Goal: Transaction & Acquisition: Purchase product/service

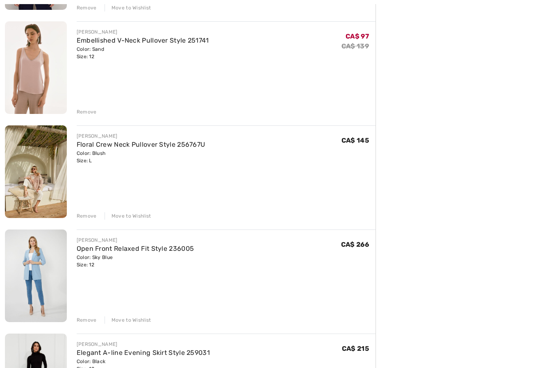
scroll to position [814, 0]
click at [138, 321] on div "Move to Wishlist" at bounding box center [127, 319] width 47 height 7
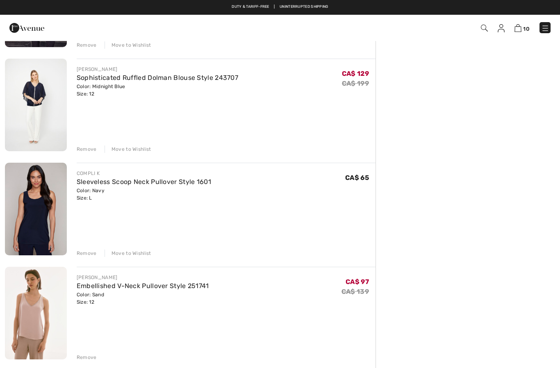
scroll to position [567, 0]
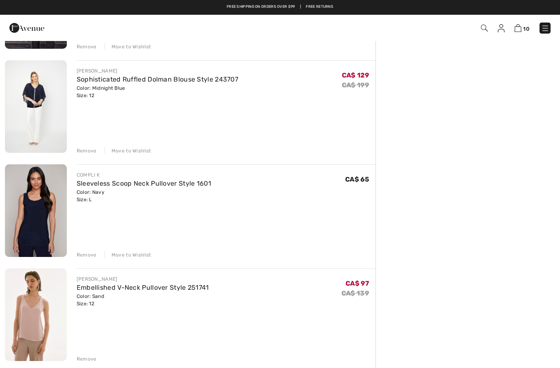
click at [175, 187] on link "Sleeveless Scoop Neck Pullover Style 1601" at bounding box center [144, 183] width 134 height 8
click at [184, 179] on link "Sleeveless Scoop Neck Pullover Style 1601" at bounding box center [144, 183] width 134 height 8
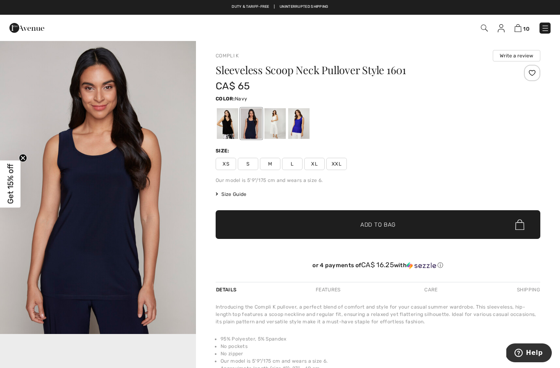
click at [276, 133] on div at bounding box center [274, 123] width 21 height 31
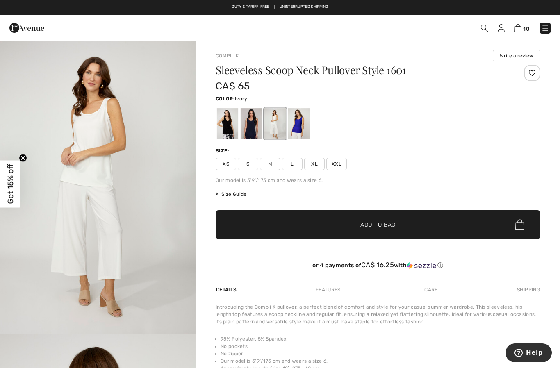
click at [519, 32] on img at bounding box center [517, 28] width 7 height 8
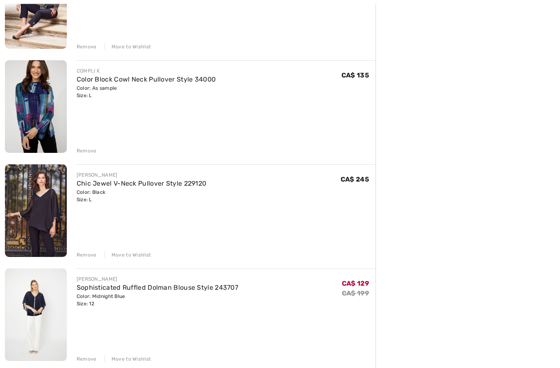
scroll to position [372, 0]
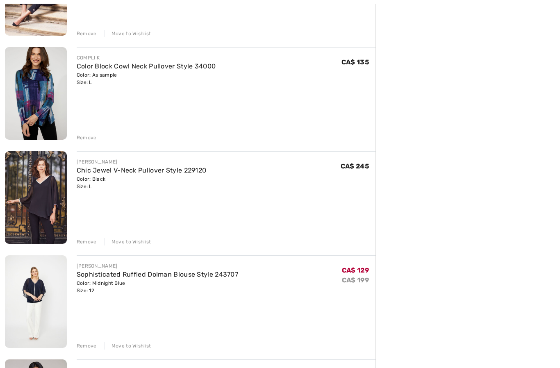
click at [184, 278] on link "Sophisticated Ruffled Dolman Blouse Style 243707" at bounding box center [157, 275] width 161 height 8
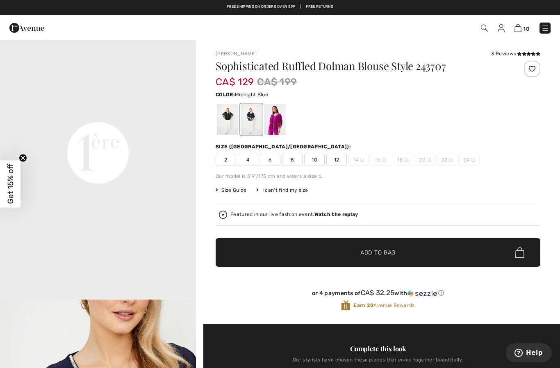
scroll to position [611, 0]
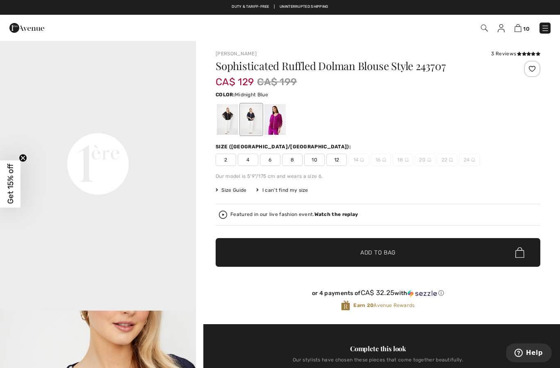
click at [518, 30] on img at bounding box center [517, 28] width 7 height 8
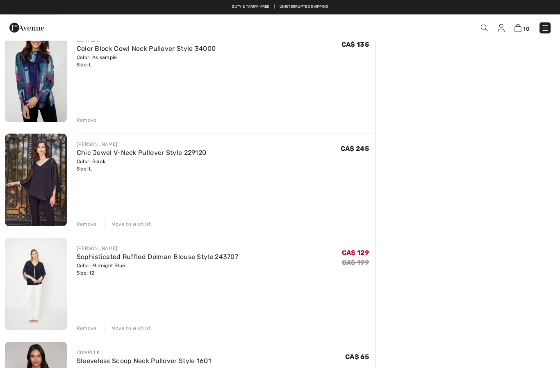
scroll to position [388, 0]
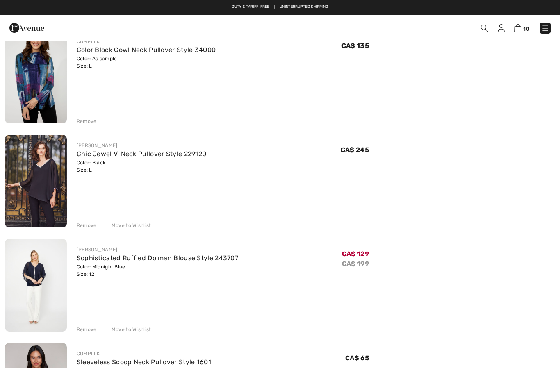
click at [186, 151] on link "Chic Jewel V-Neck Pullover Style 229120" at bounding box center [142, 154] width 130 height 8
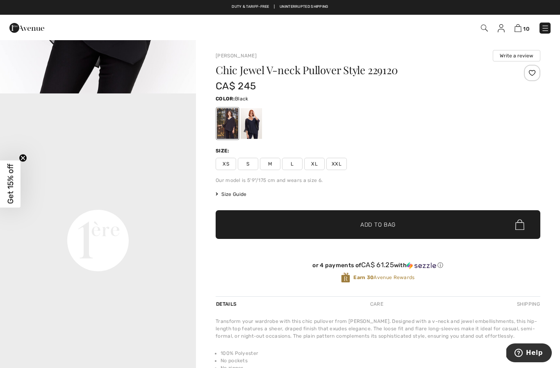
scroll to position [555, 0]
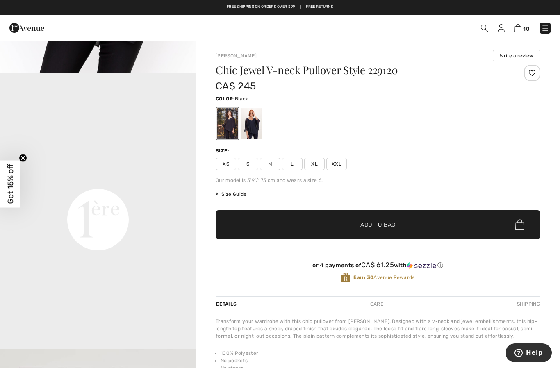
click at [517, 32] on img at bounding box center [517, 28] width 7 height 8
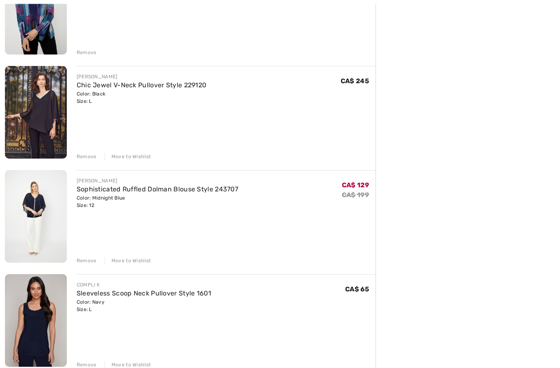
scroll to position [457, 0]
click at [138, 263] on div "Move to Wishlist" at bounding box center [127, 260] width 47 height 7
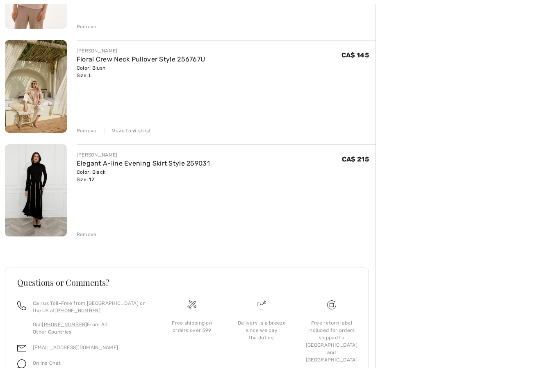
scroll to position [795, 0]
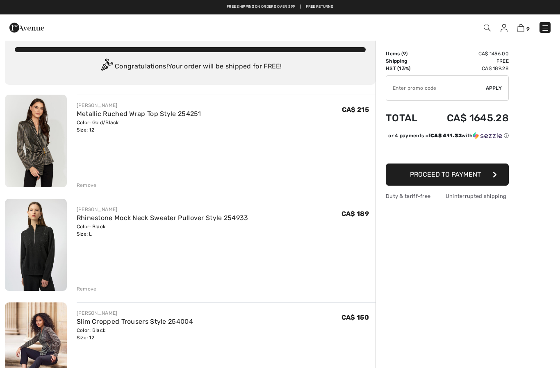
click at [546, 32] on img at bounding box center [545, 28] width 8 height 8
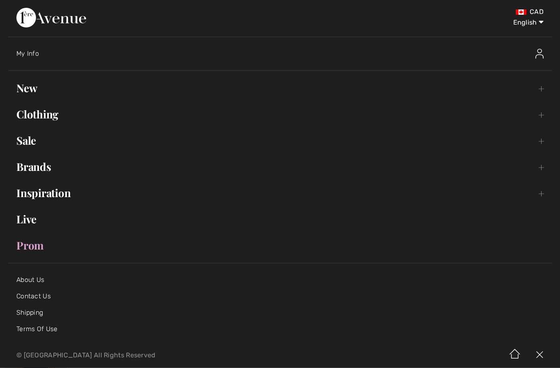
scroll to position [13, 0]
click at [51, 117] on link "Clothing Toggle submenu" at bounding box center [279, 115] width 543 height 18
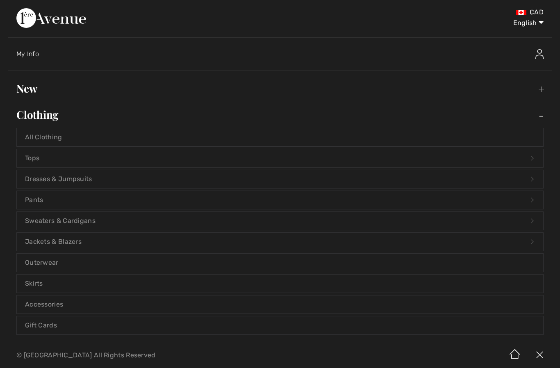
click at [47, 161] on link "Tops Open submenu" at bounding box center [280, 158] width 526 height 18
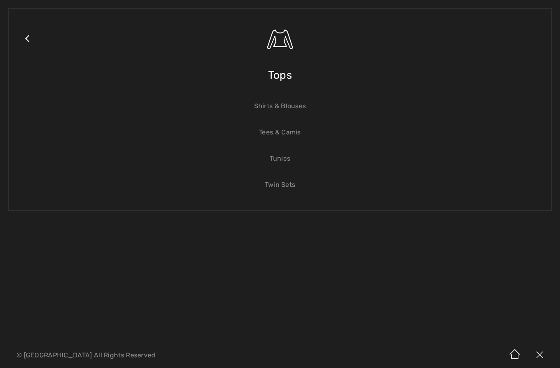
click at [303, 108] on link "Shirts & Blouses" at bounding box center [280, 106] width 526 height 18
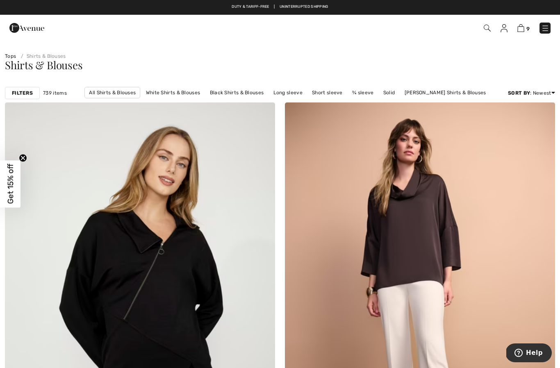
click at [25, 93] on strong "Filters" at bounding box center [22, 92] width 21 height 7
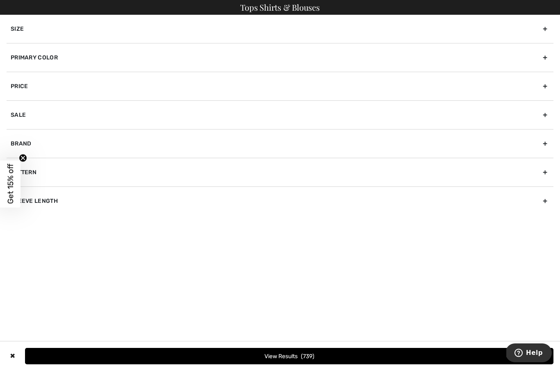
click at [147, 31] on div "Size" at bounding box center [280, 29] width 546 height 28
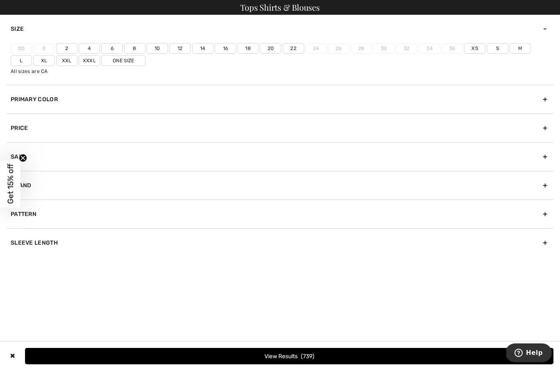
click at [182, 50] on label "12" at bounding box center [179, 48] width 21 height 11
click at [0, 0] on input"] "12" at bounding box center [0, 0] width 0 height 0
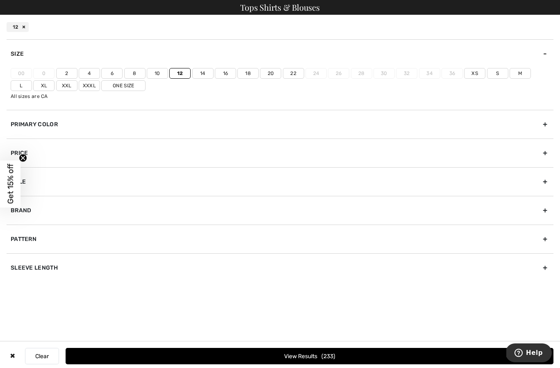
click at [32, 80] on label "L" at bounding box center [21, 85] width 21 height 11
click at [0, 0] on input"] "L" at bounding box center [0, 0] width 0 height 0
click at [255, 124] on div "Primary Color" at bounding box center [280, 124] width 546 height 29
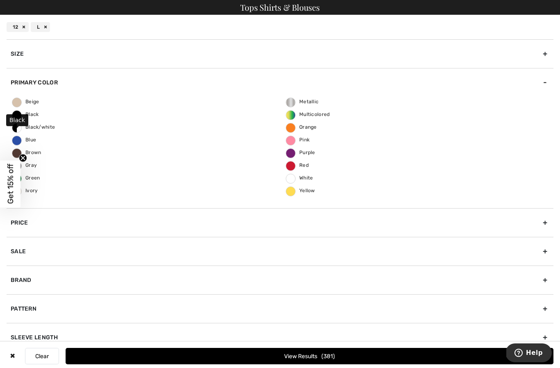
click at [34, 114] on span "Black" at bounding box center [25, 114] width 27 height 6
click at [0, 0] on input "Black" at bounding box center [0, 0] width 0 height 0
click at [268, 315] on div "Pattern" at bounding box center [280, 308] width 546 height 29
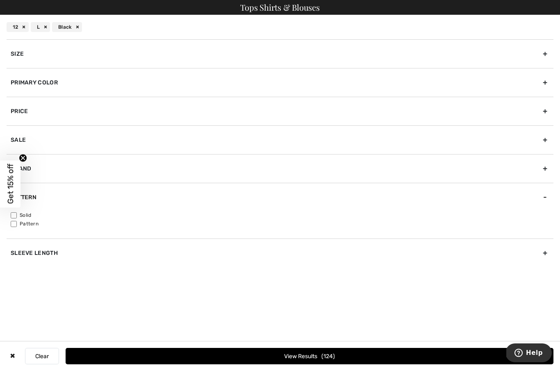
scroll to position [15, 0]
click at [20, 214] on label "Solid" at bounding box center [282, 214] width 542 height 7
click at [17, 214] on input"] "Solid" at bounding box center [14, 215] width 6 height 6
checkbox input"] "true"
click at [305, 349] on button "View Results 103" at bounding box center [309, 356] width 487 height 16
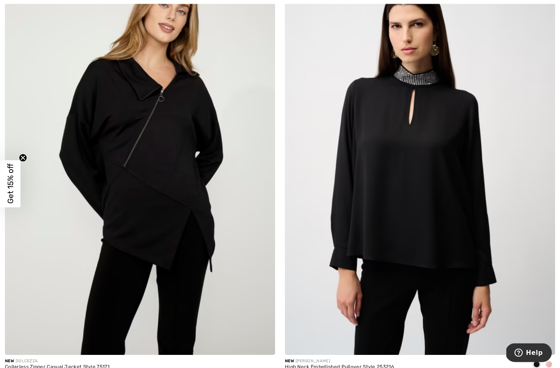
scroll to position [153, 0]
click at [548, 363] on span at bounding box center [548, 364] width 7 height 7
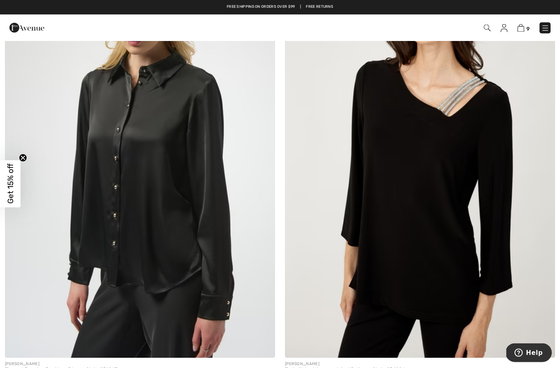
scroll to position [3732, 0]
click at [470, 260] on img at bounding box center [420, 155] width 270 height 405
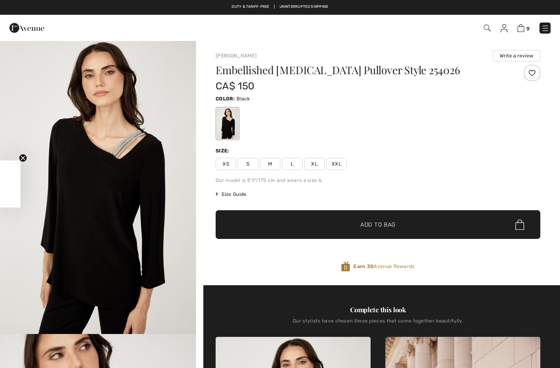
checkbox input "true"
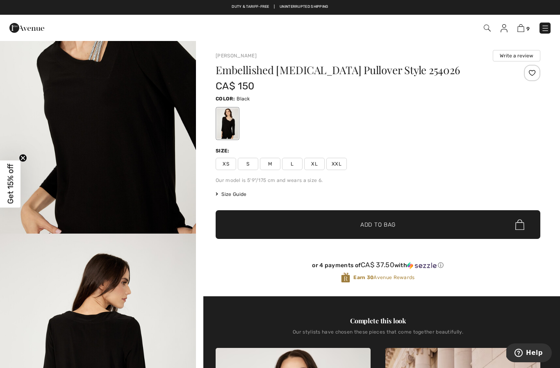
click at [289, 161] on span "L" at bounding box center [292, 164] width 20 height 12
click at [405, 223] on span "✔ Added to Bag Add to Bag" at bounding box center [377, 224] width 324 height 29
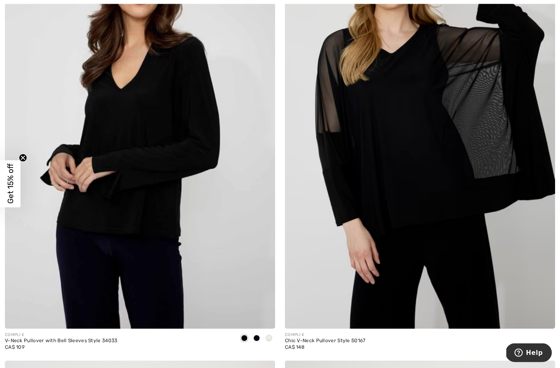
scroll to position [6492, 0]
click at [271, 339] on div at bounding box center [269, 339] width 12 height 14
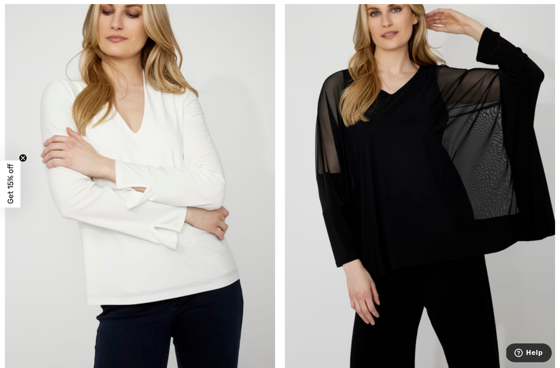
scroll to position [6453, 0]
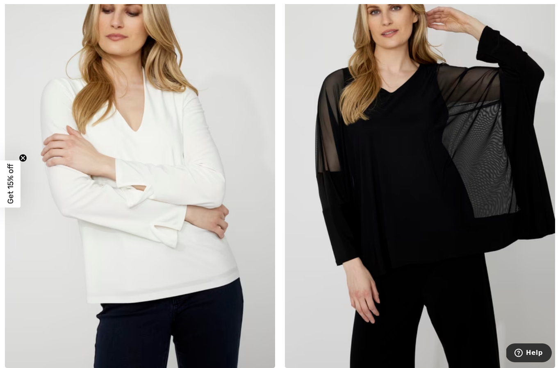
click at [431, 204] on img at bounding box center [420, 165] width 270 height 405
click at [432, 175] on img at bounding box center [420, 165] width 270 height 405
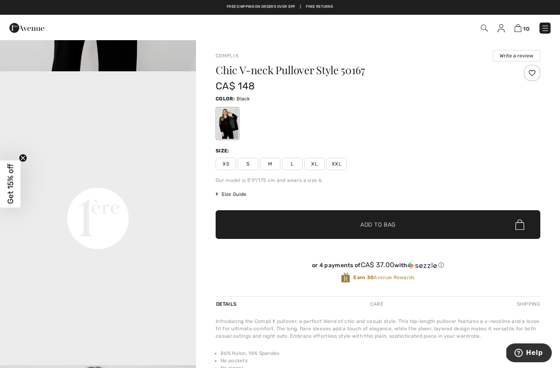
scroll to position [553, 0]
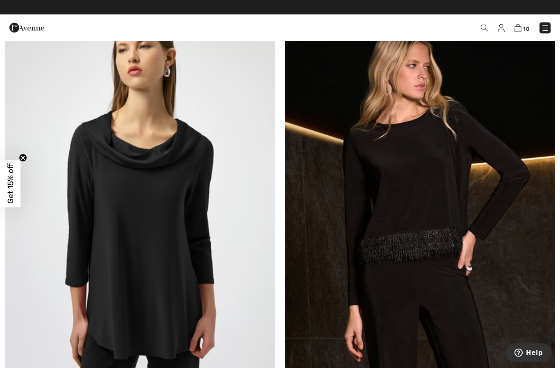
scroll to position [7293, 0]
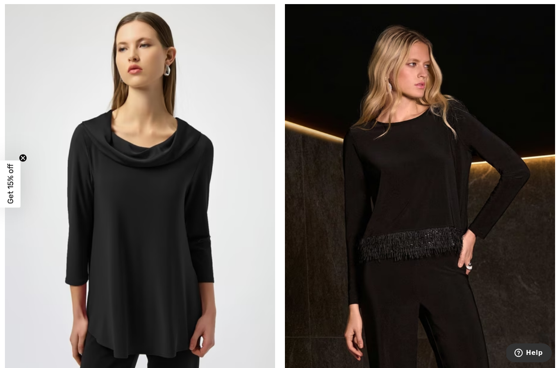
click at [467, 252] on img at bounding box center [420, 199] width 270 height 405
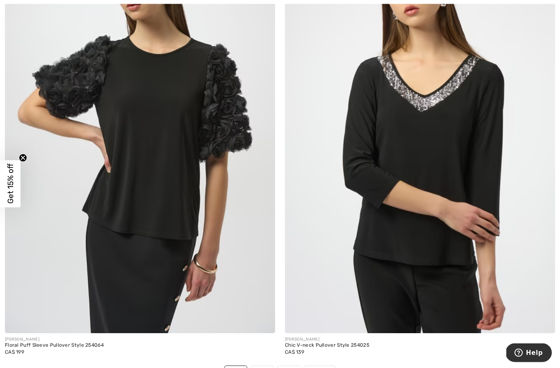
scroll to position [7799, 0]
click at [322, 367] on span "Next" at bounding box center [319, 370] width 11 height 7
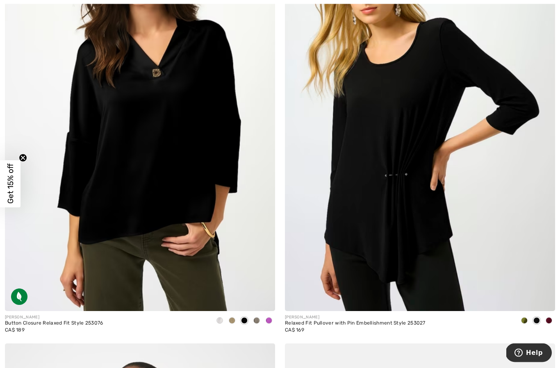
scroll to position [634, 0]
click at [547, 326] on div at bounding box center [548, 321] width 12 height 14
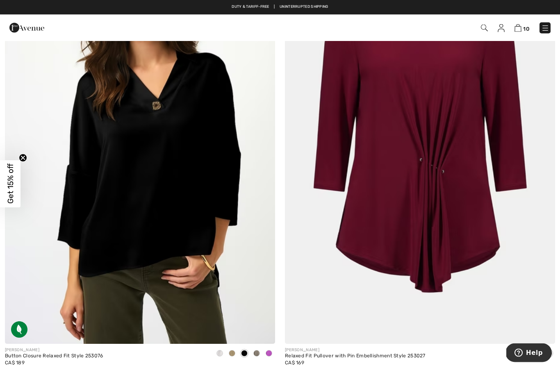
scroll to position [601, 0]
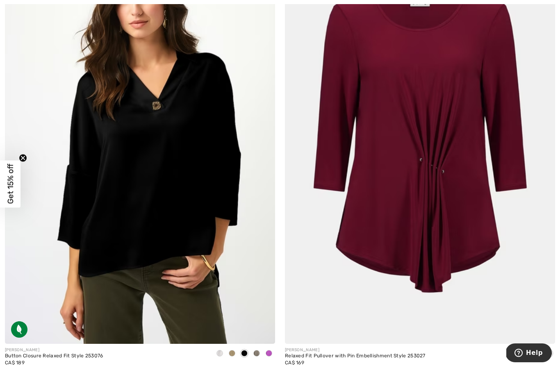
click at [271, 351] on span at bounding box center [268, 353] width 7 height 7
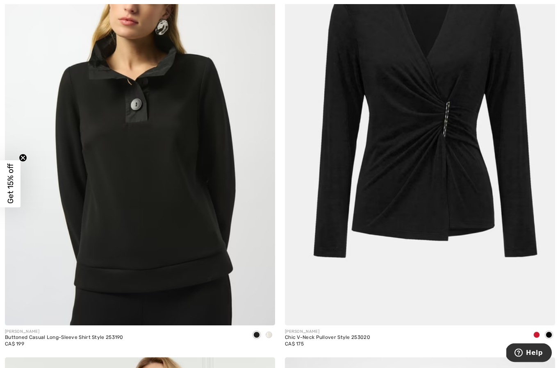
scroll to position [1931, 0]
click at [538, 335] on span at bounding box center [536, 334] width 7 height 7
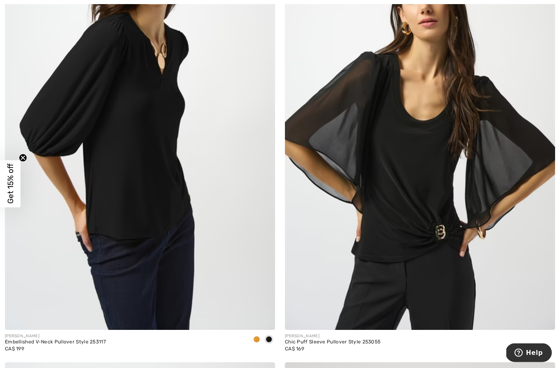
scroll to position [6054, 0]
click at [438, 241] on img at bounding box center [420, 127] width 270 height 405
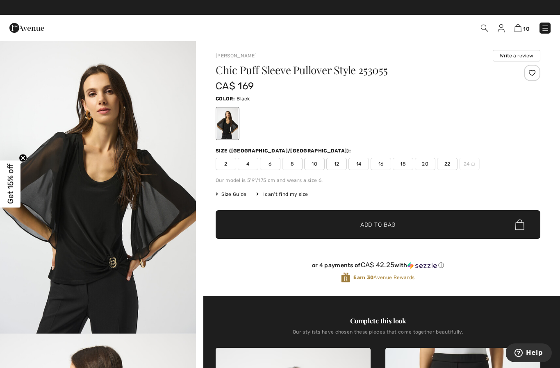
click at [337, 163] on span "12" at bounding box center [336, 164] width 20 height 12
click at [388, 227] on span "Add to Bag" at bounding box center [377, 224] width 35 height 9
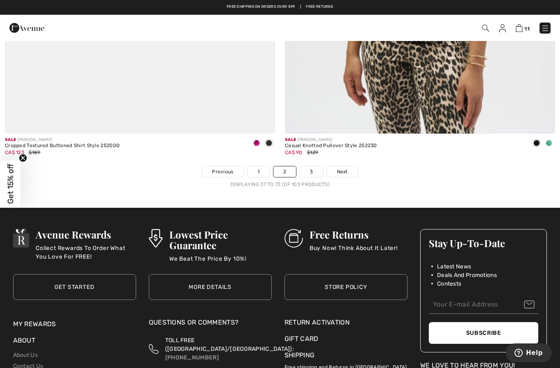
scroll to position [7999, 0]
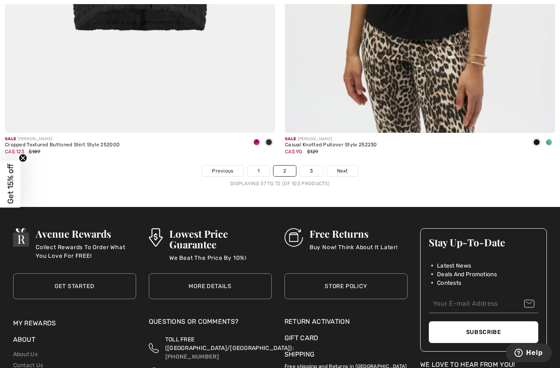
click at [349, 165] on link "Next" at bounding box center [342, 170] width 31 height 11
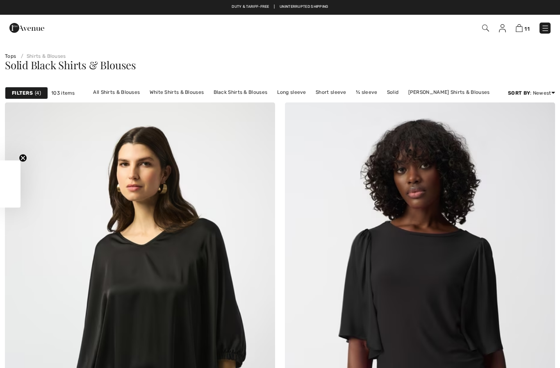
checkbox input "true"
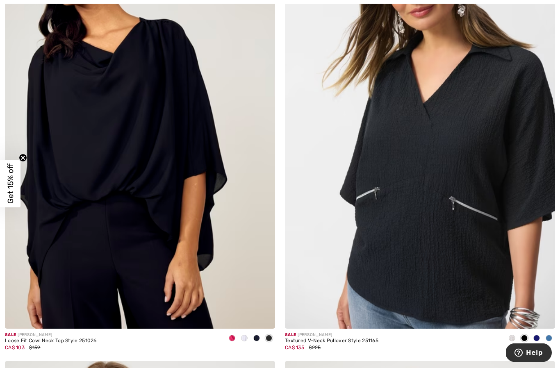
scroll to position [1490, 0]
click at [232, 342] on div at bounding box center [232, 339] width 12 height 14
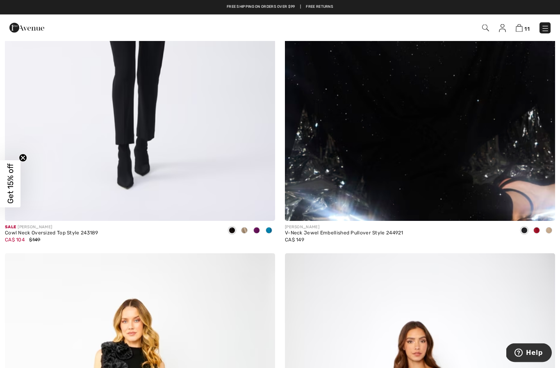
scroll to position [2991, 0]
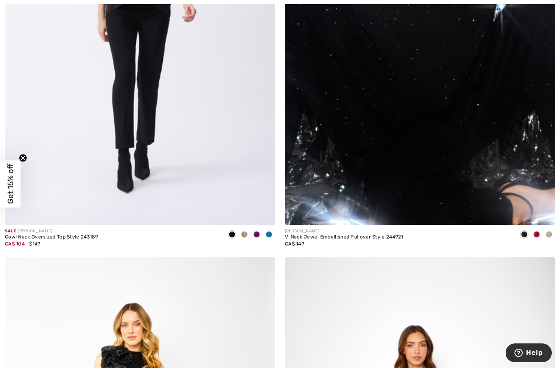
click at [541, 231] on div at bounding box center [536, 235] width 12 height 14
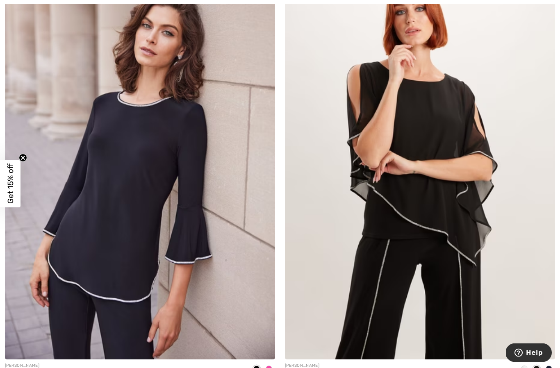
scroll to position [5587, 0]
click at [462, 244] on img at bounding box center [420, 156] width 270 height 405
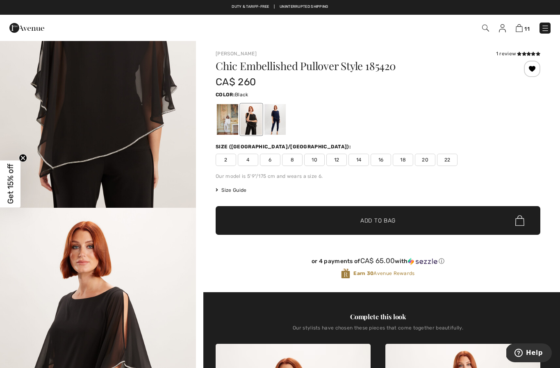
click at [337, 159] on span "12" at bounding box center [336, 160] width 20 height 12
click at [374, 222] on span "Add to Bag" at bounding box center [377, 220] width 35 height 9
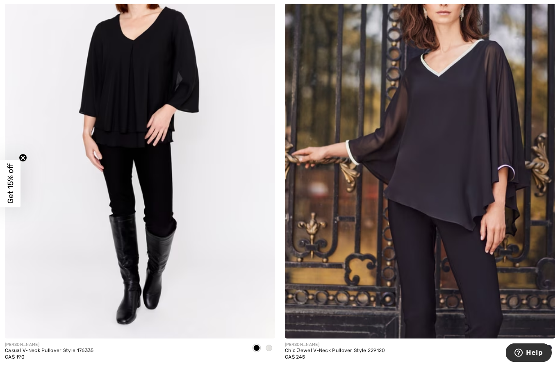
scroll to position [6482, 0]
click at [270, 349] on div at bounding box center [269, 349] width 12 height 14
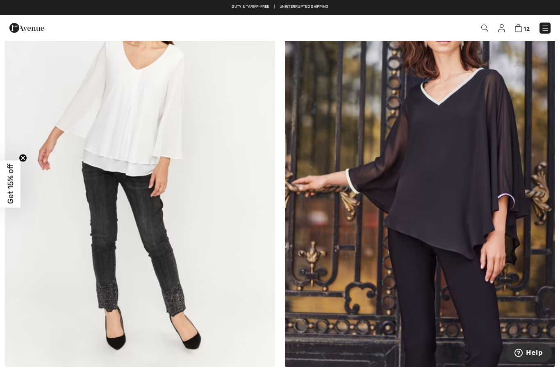
scroll to position [6450, 0]
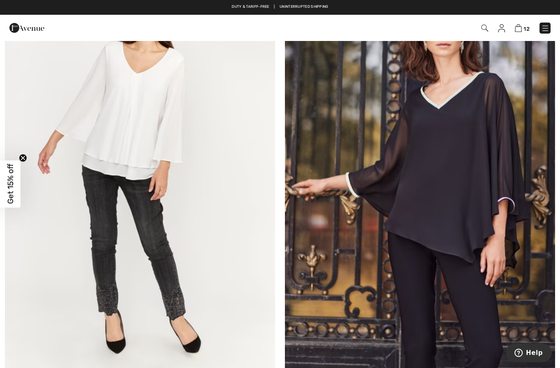
click at [520, 26] on img at bounding box center [517, 28] width 7 height 8
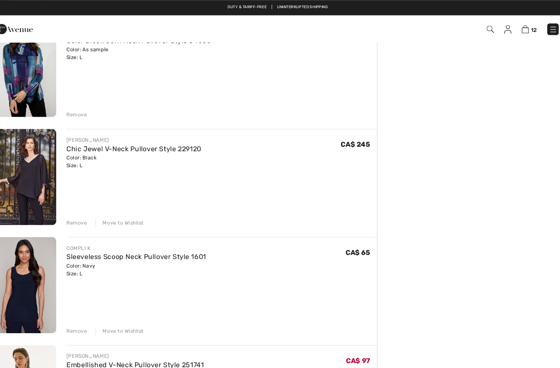
scroll to position [399, 0]
click at [150, 140] on link "Chic Jewel V-Neck Pullover Style 229120" at bounding box center [142, 144] width 130 height 8
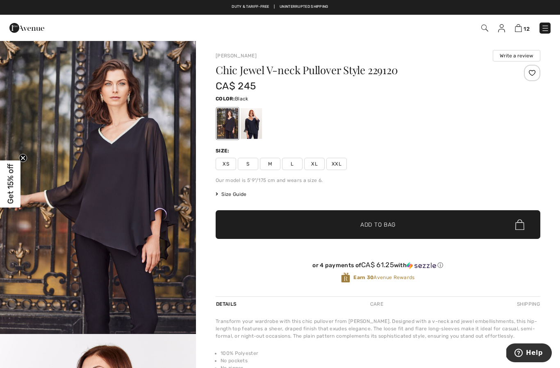
click at [260, 123] on div at bounding box center [250, 123] width 21 height 31
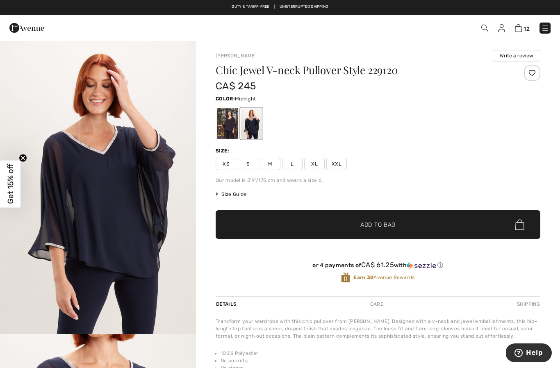
click at [227, 120] on div at bounding box center [227, 123] width 21 height 31
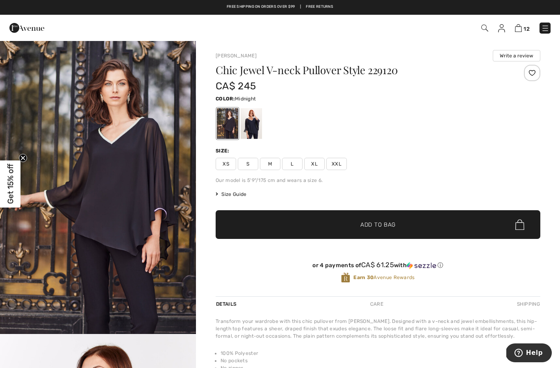
click at [256, 131] on div at bounding box center [250, 123] width 21 height 31
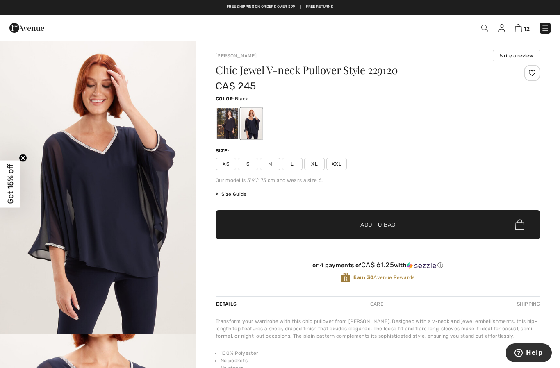
click at [233, 129] on div at bounding box center [227, 123] width 21 height 31
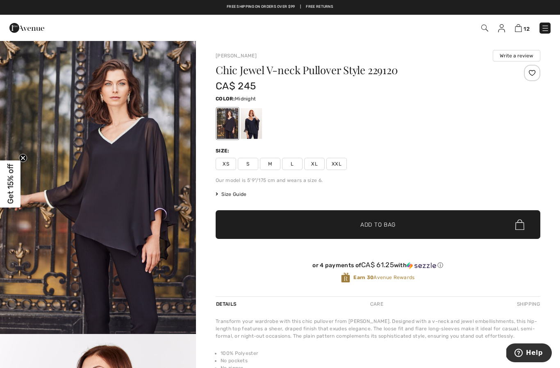
click at [252, 123] on div at bounding box center [250, 123] width 21 height 31
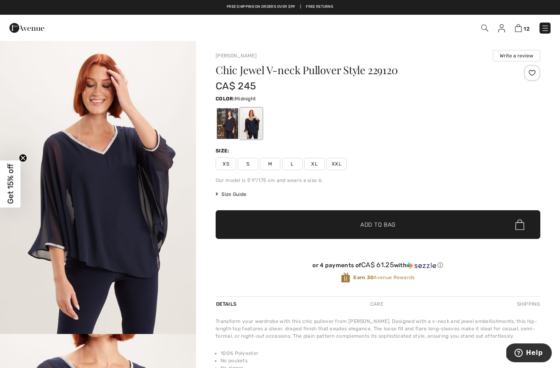
click at [524, 26] on span "12" at bounding box center [526, 29] width 6 height 6
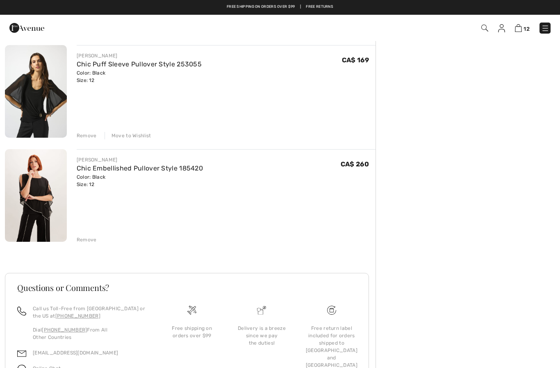
scroll to position [1101, 0]
click at [121, 168] on link "Chic Embellished Pullover Style 185420" at bounding box center [140, 169] width 126 height 8
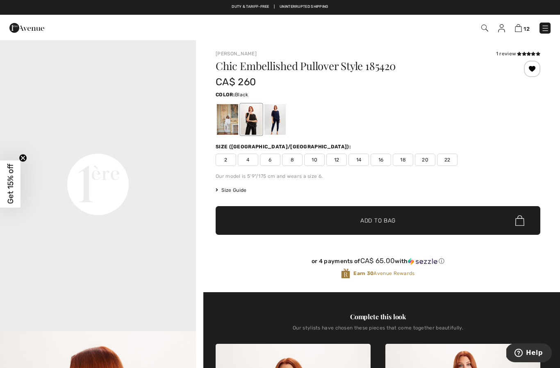
scroll to position [591, 0]
click at [521, 27] on img at bounding box center [517, 28] width 7 height 8
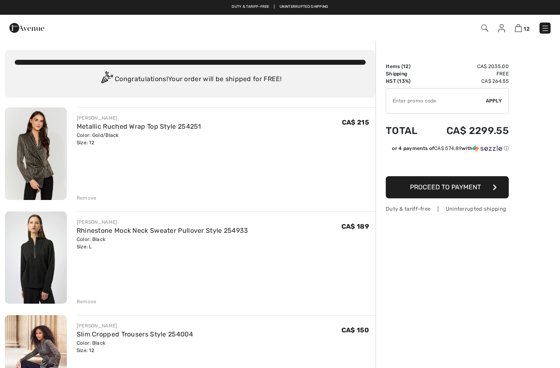
click at [141, 129] on link "Metallic Ruched Wrap Top Style 254251" at bounding box center [139, 126] width 125 height 8
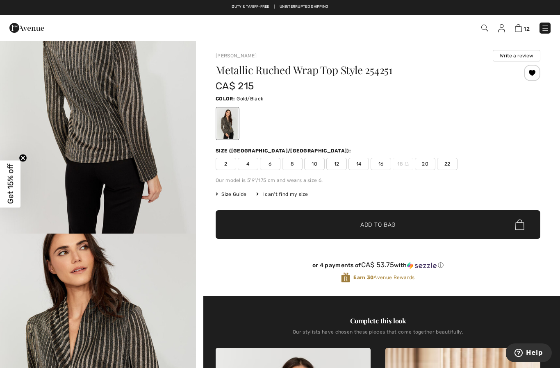
click at [520, 26] on img at bounding box center [517, 28] width 7 height 8
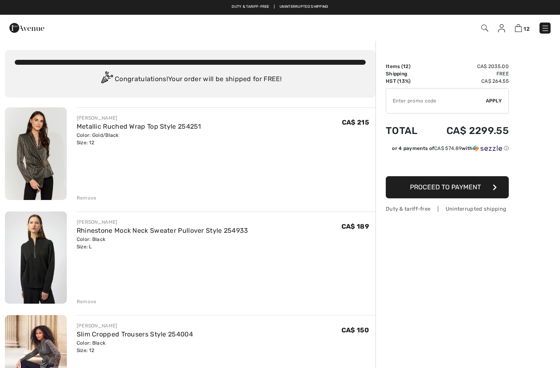
click at [90, 198] on div "Remove" at bounding box center [87, 197] width 20 height 7
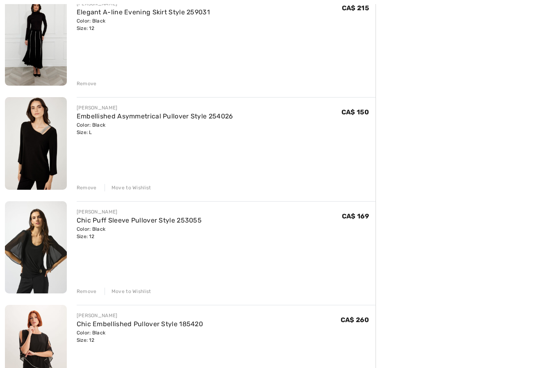
scroll to position [842, 0]
click at [150, 223] on link "Chic Puff Sleeve Pullover Style 253055" at bounding box center [139, 220] width 125 height 8
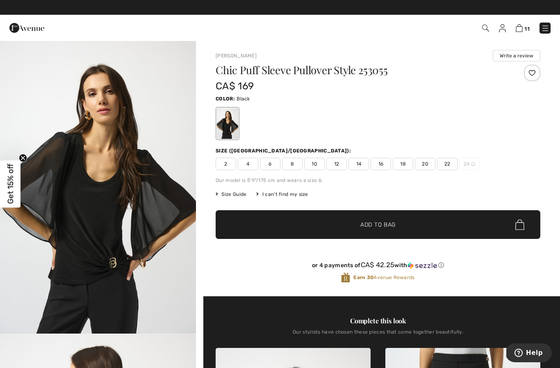
click at [519, 27] on img at bounding box center [518, 28] width 7 height 8
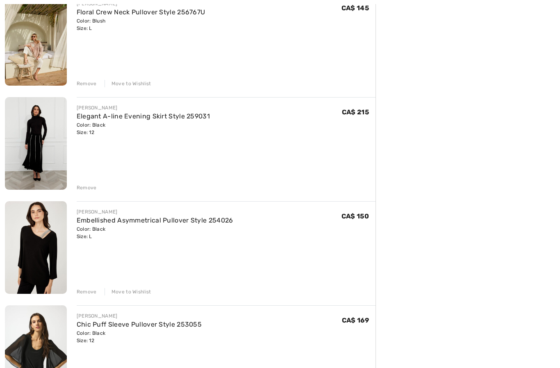
scroll to position [738, 0]
click at [161, 218] on link "Embellished Asymmetrical Pullover Style 254026" at bounding box center [155, 220] width 156 height 8
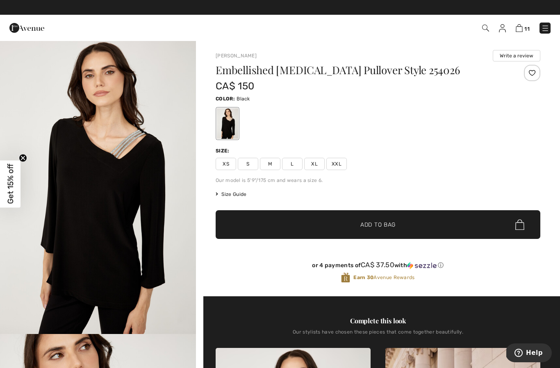
click at [522, 28] on img at bounding box center [518, 28] width 7 height 8
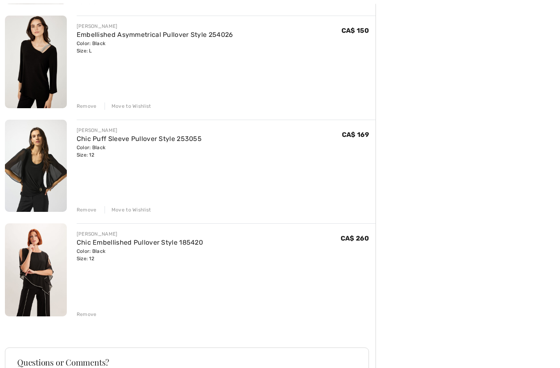
scroll to position [924, 0]
click at [89, 317] on div "Remove" at bounding box center [87, 314] width 20 height 7
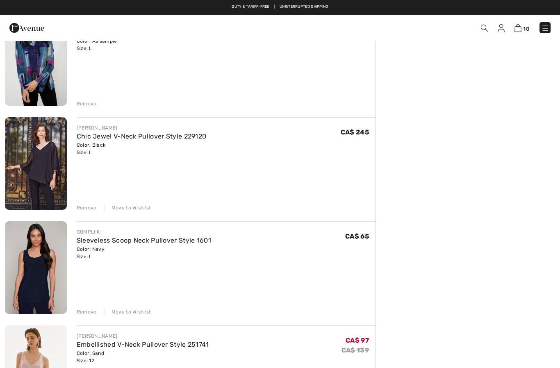
scroll to position [301, 0]
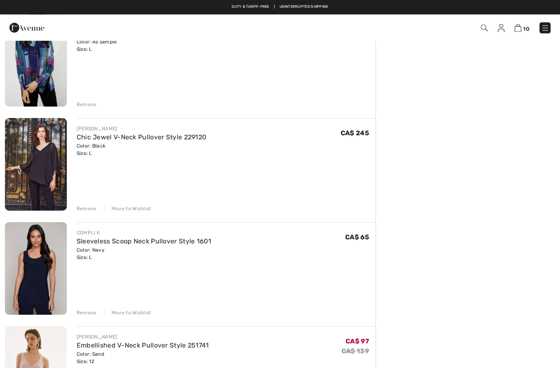
click at [135, 312] on div "Move to Wishlist" at bounding box center [127, 312] width 47 height 7
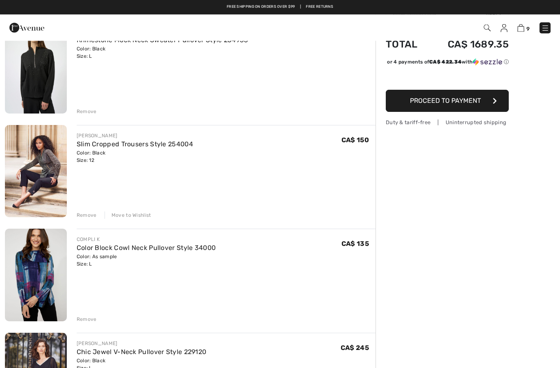
click at [91, 322] on div "Remove" at bounding box center [87, 319] width 20 height 7
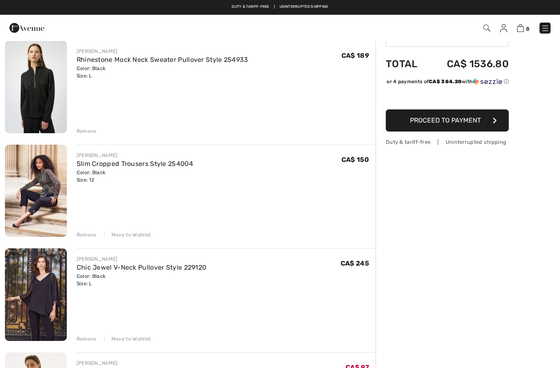
scroll to position [0, 0]
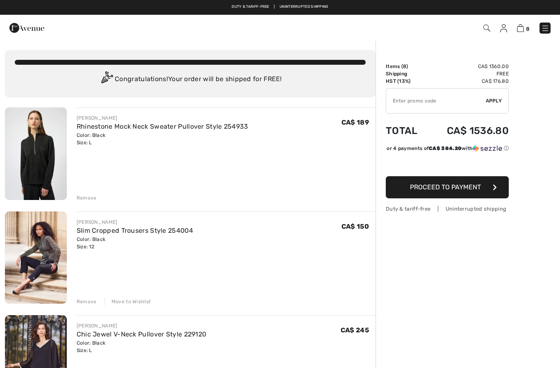
click at [150, 238] on div "Color: Black Size: 12" at bounding box center [135, 243] width 116 height 15
click at [135, 231] on link "Slim Cropped Trousers Style 254004" at bounding box center [135, 231] width 116 height 8
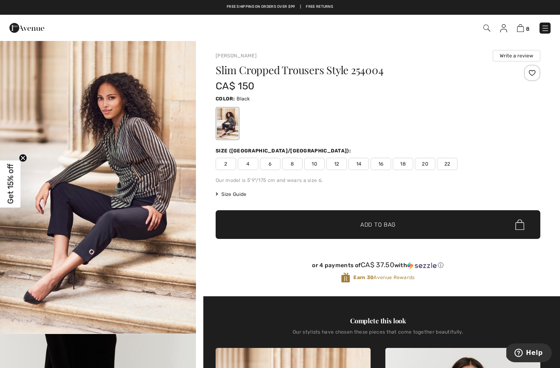
click at [523, 27] on img at bounding box center [520, 28] width 7 height 8
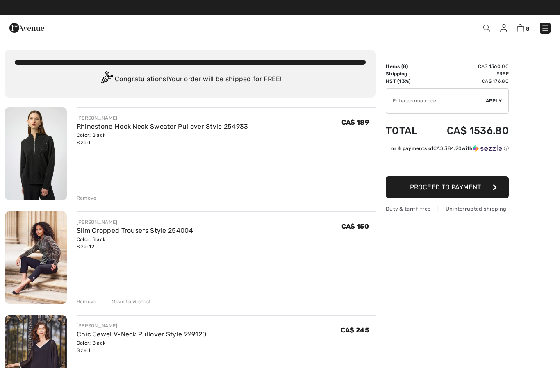
click at [88, 198] on div "Remove" at bounding box center [87, 197] width 20 height 7
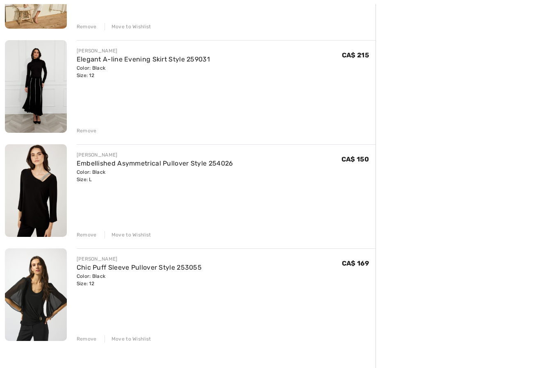
scroll to position [483, 0]
click at [159, 268] on link "Chic Puff Sleeve Pullover Style 253055" at bounding box center [139, 268] width 125 height 8
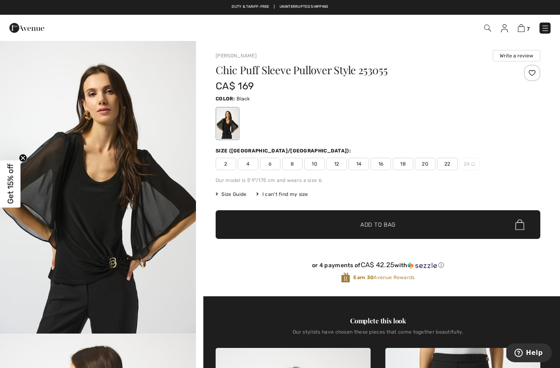
click at [296, 179] on div "Our model is 5'9"/175 cm and wears a size 6." at bounding box center [377, 180] width 324 height 7
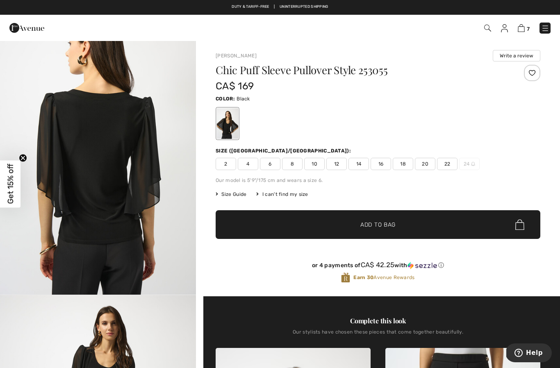
click at [524, 29] on img at bounding box center [520, 28] width 7 height 8
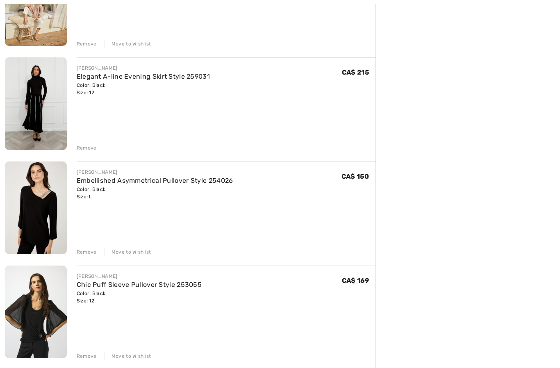
scroll to position [466, 0]
click at [170, 183] on link "Embellished Asymmetrical Pullover Style 254026" at bounding box center [155, 181] width 156 height 8
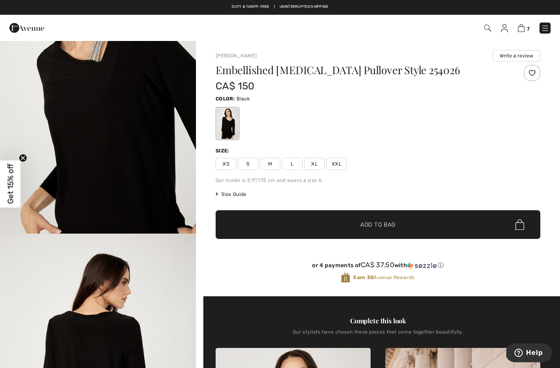
click at [523, 28] on img at bounding box center [520, 28] width 7 height 8
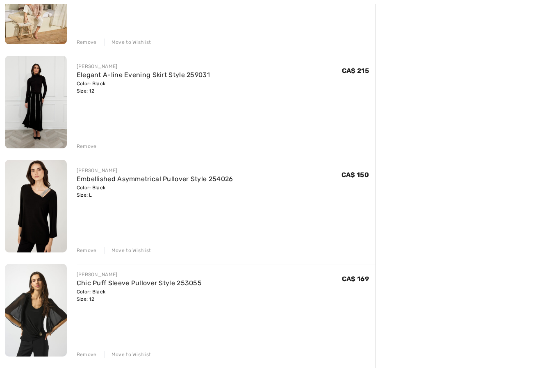
scroll to position [483, 0]
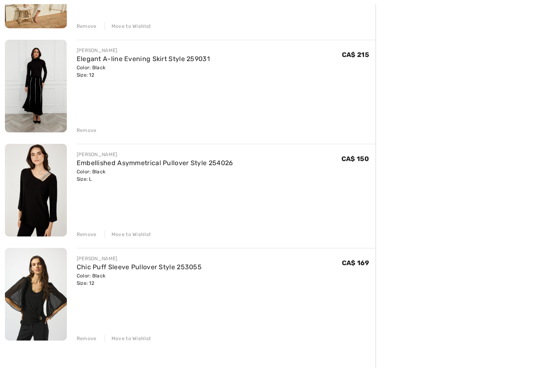
click at [142, 230] on div "Remove Move to Wishlist" at bounding box center [226, 233] width 299 height 9
click at [137, 235] on div "Move to Wishlist" at bounding box center [127, 234] width 47 height 7
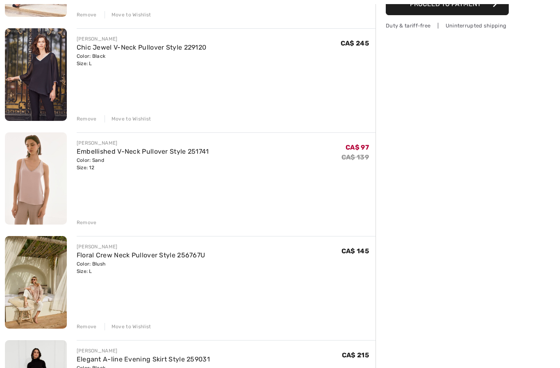
scroll to position [183, 0]
click at [86, 226] on div "Remove" at bounding box center [87, 222] width 20 height 7
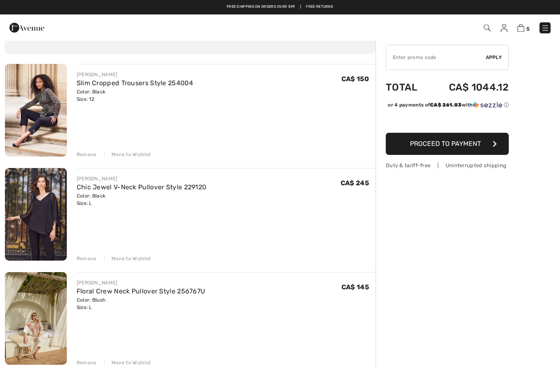
scroll to position [43, 0]
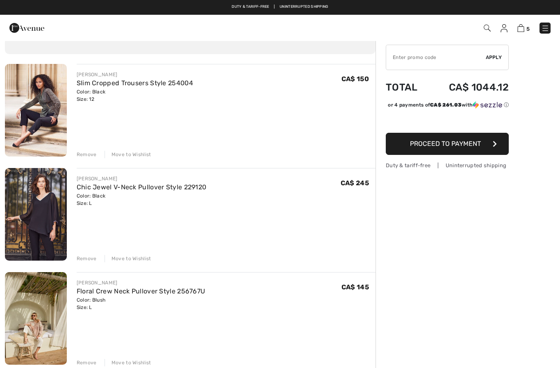
click at [543, 27] on img at bounding box center [545, 28] width 8 height 8
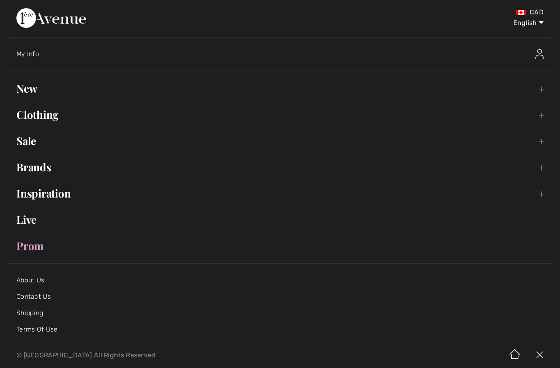
click at [51, 116] on link "Clothing Toggle submenu" at bounding box center [279, 115] width 543 height 18
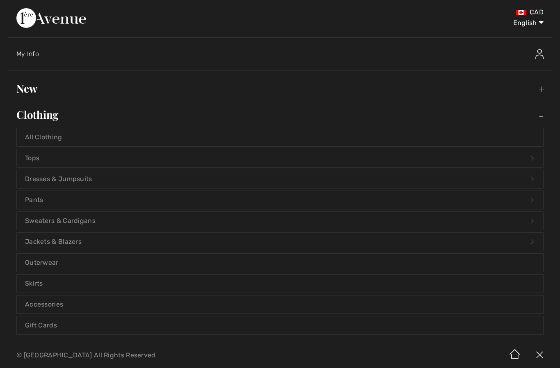
click at [91, 198] on link "Pants Open submenu" at bounding box center [280, 200] width 526 height 18
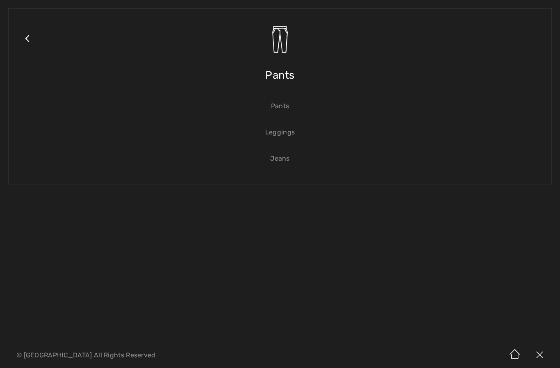
click at [286, 159] on link "Jeans" at bounding box center [280, 159] width 526 height 18
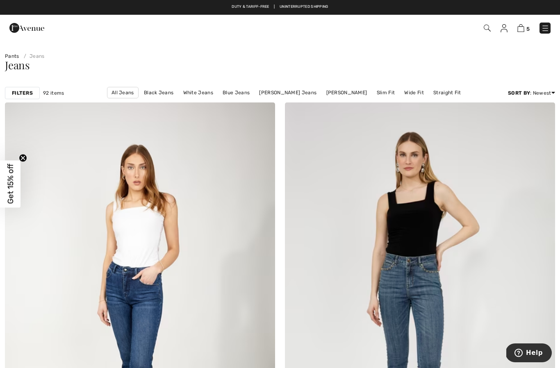
click at [26, 91] on strong "Filters" at bounding box center [22, 92] width 21 height 7
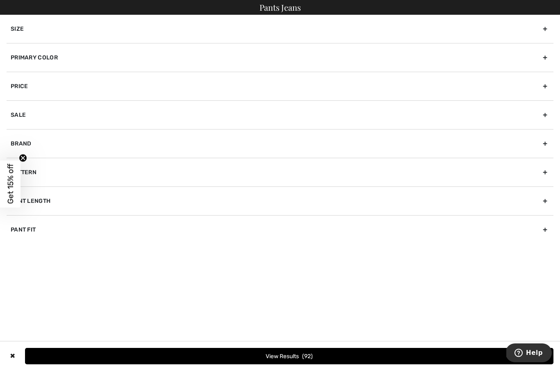
click at [167, 26] on div "Size" at bounding box center [280, 29] width 546 height 28
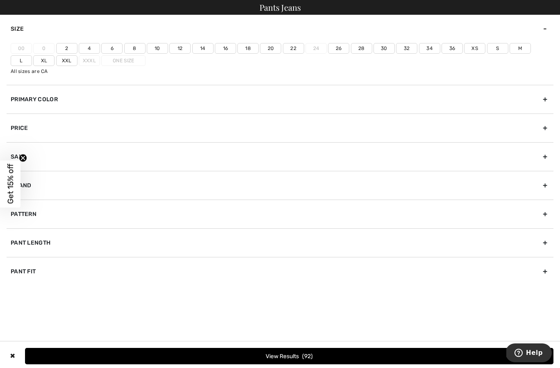
click at [181, 46] on label "12" at bounding box center [179, 48] width 21 height 11
click at [0, 0] on input"] "12" at bounding box center [0, 0] width 0 height 0
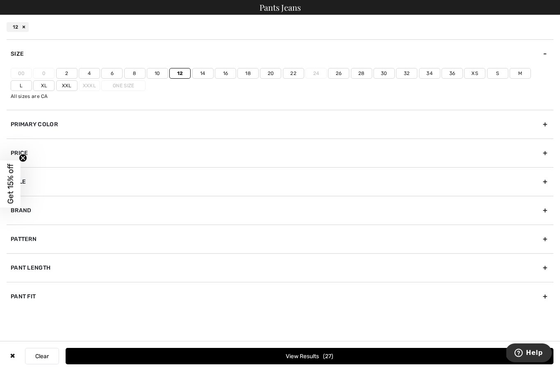
click at [32, 80] on label "L" at bounding box center [21, 85] width 21 height 11
click at [0, 0] on input"] "L" at bounding box center [0, 0] width 0 height 0
click at [322, 355] on span "54" at bounding box center [327, 356] width 11 height 7
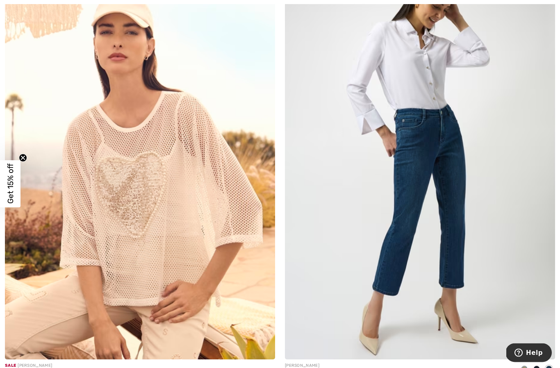
scroll to position [3731, 0]
click at [136, 329] on img at bounding box center [140, 157] width 270 height 405
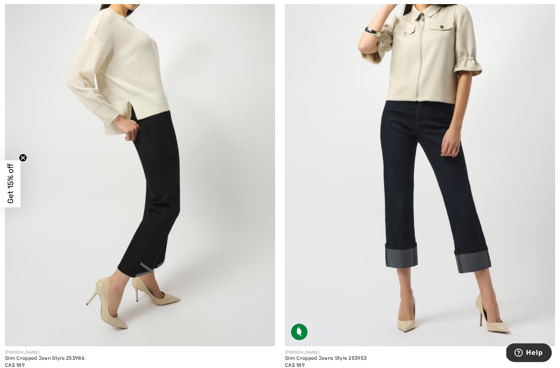
scroll to position [5056, 0]
click at [153, 226] on img at bounding box center [140, 143] width 270 height 405
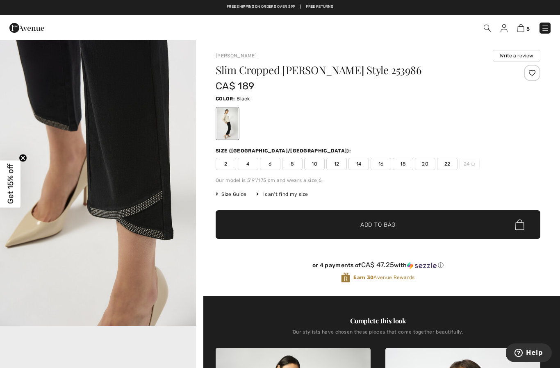
scroll to position [292, 0]
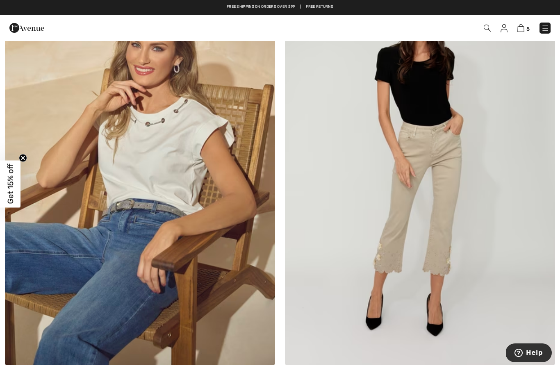
scroll to position [6017, 0]
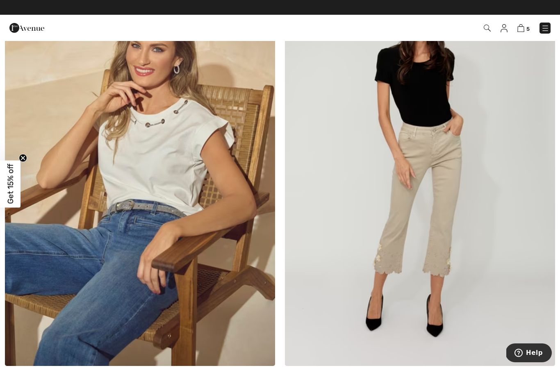
click at [445, 235] on img at bounding box center [420, 163] width 270 height 405
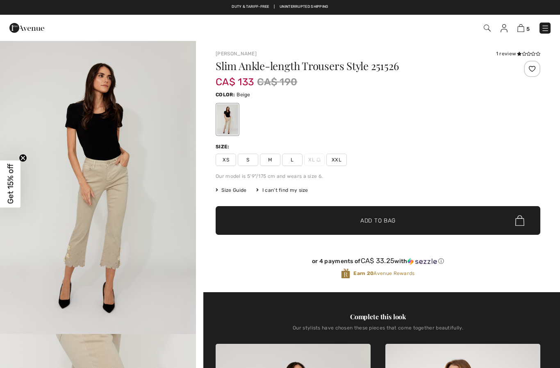
checkbox input "true"
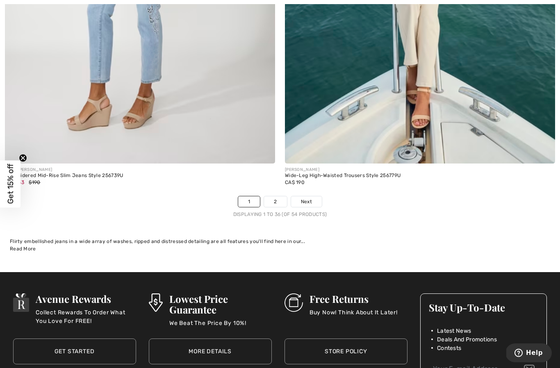
scroll to position [7984, 0]
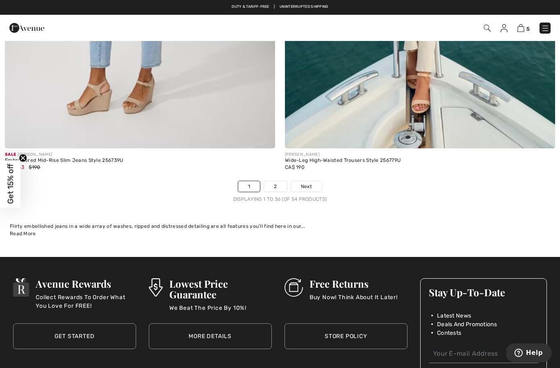
click at [308, 184] on span "Next" at bounding box center [306, 186] width 11 height 7
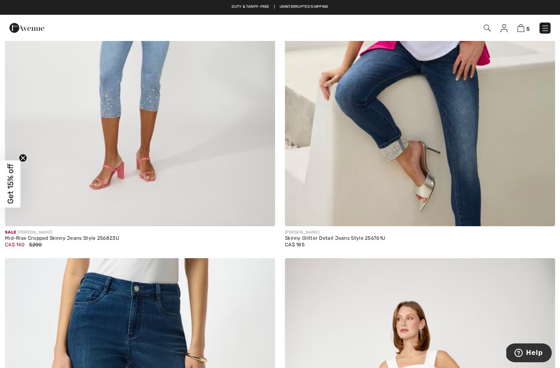
scroll to position [227, 0]
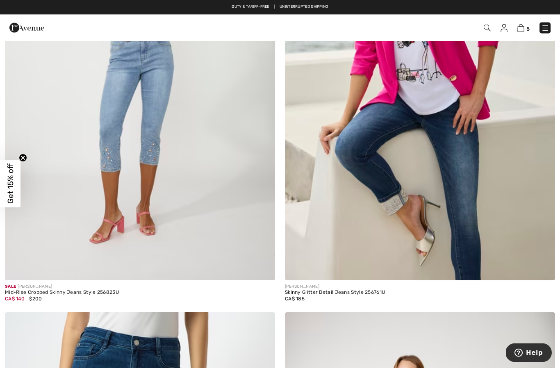
click at [460, 213] on img at bounding box center [420, 77] width 270 height 405
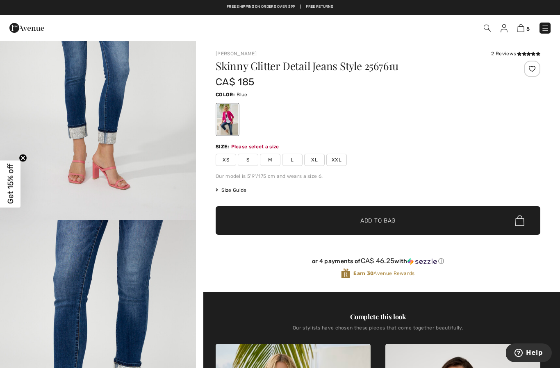
click at [297, 158] on span "L" at bounding box center [292, 160] width 20 height 12
click at [389, 216] on span "Add to Bag" at bounding box center [377, 220] width 35 height 9
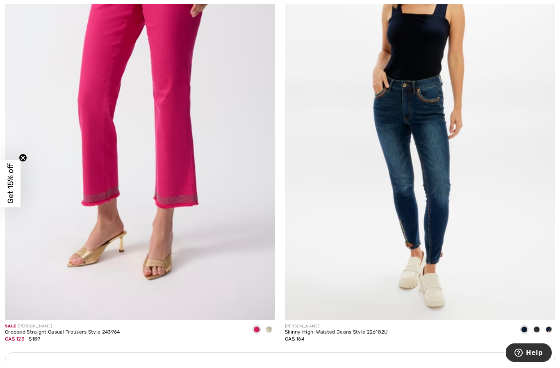
scroll to position [2373, 0]
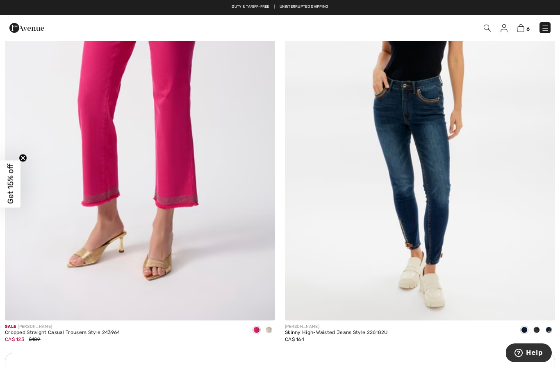
click at [270, 331] on div at bounding box center [269, 331] width 12 height 14
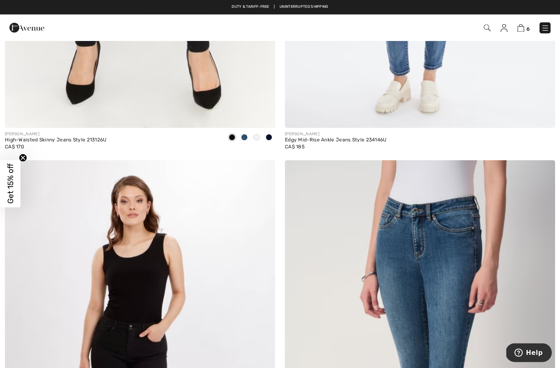
scroll to position [3525, 0]
click at [547, 27] on img at bounding box center [545, 28] width 8 height 8
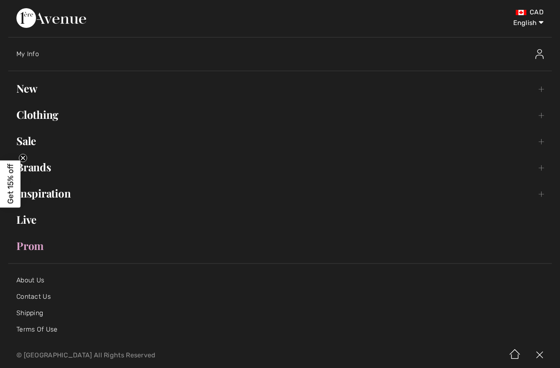
click at [55, 116] on link "Clothing Toggle submenu" at bounding box center [279, 115] width 543 height 18
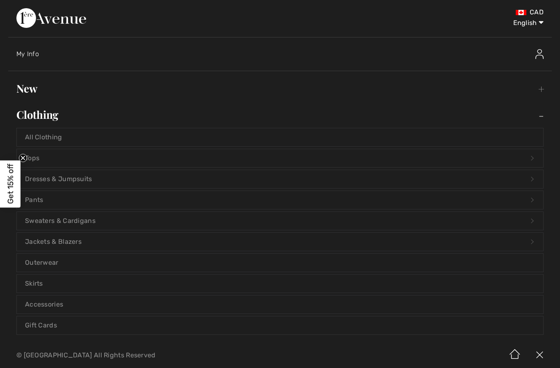
click at [91, 220] on link "Sweaters & Cardigans Open submenu" at bounding box center [280, 221] width 526 height 18
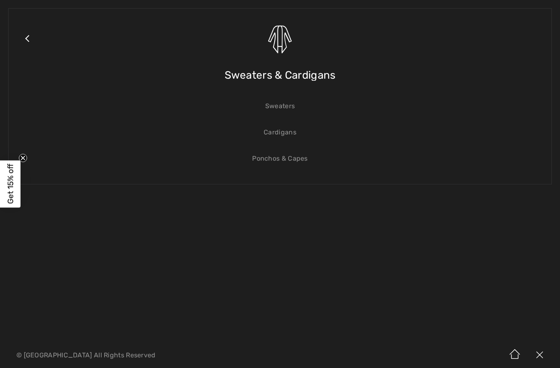
click at [296, 131] on link "Cardigans" at bounding box center [280, 132] width 526 height 18
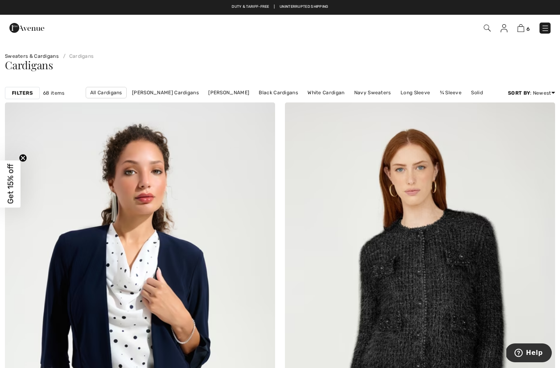
click at [23, 92] on strong "Filters" at bounding box center [22, 92] width 21 height 7
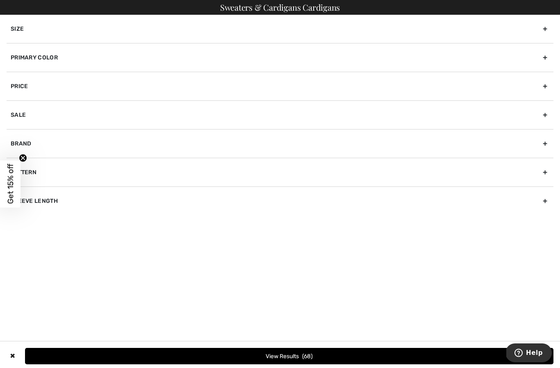
click at [231, 35] on div "Size" at bounding box center [280, 29] width 546 height 28
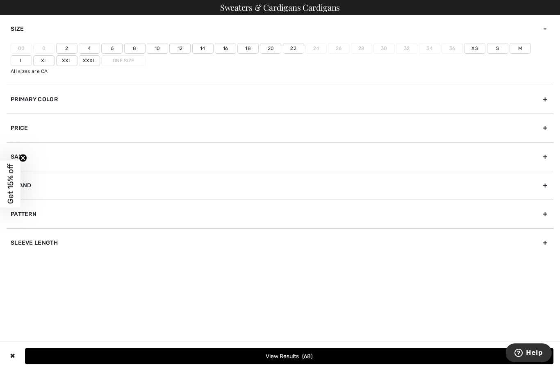
click at [179, 52] on label "12" at bounding box center [179, 48] width 21 height 11
click at [0, 0] on input"] "12" at bounding box center [0, 0] width 0 height 0
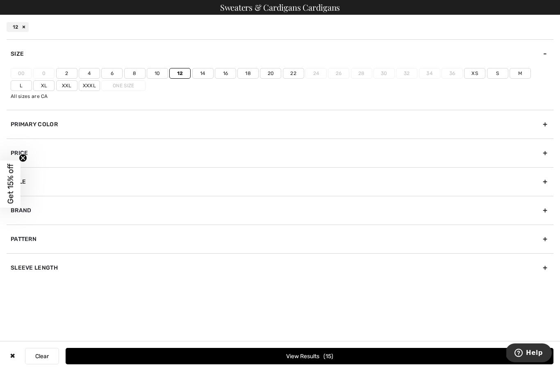
click at [32, 80] on label "L" at bounding box center [21, 85] width 21 height 11
click at [0, 0] on input"] "L" at bounding box center [0, 0] width 0 height 0
click at [323, 353] on span "47" at bounding box center [328, 356] width 10 height 7
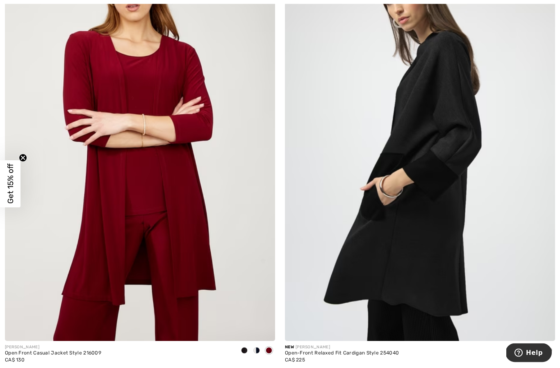
scroll to position [1041, 0]
click at [243, 353] on div at bounding box center [244, 351] width 12 height 14
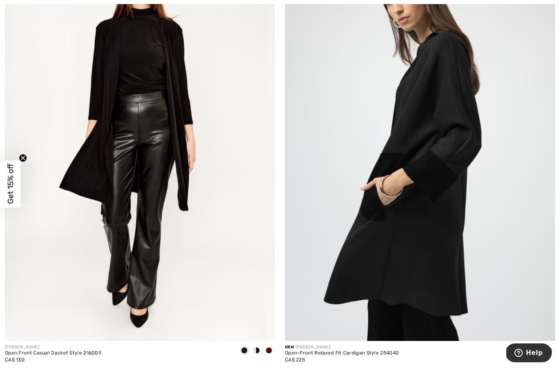
click at [259, 351] on span at bounding box center [256, 350] width 7 height 7
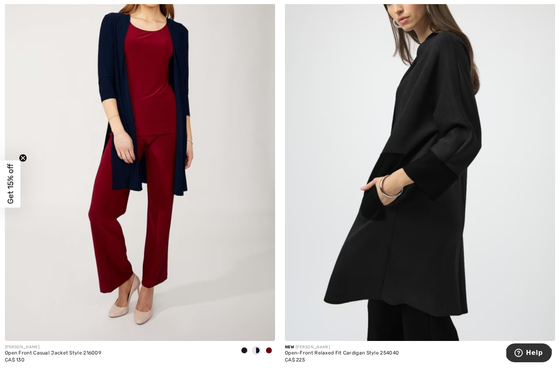
click at [549, 352] on span at bounding box center [548, 350] width 7 height 7
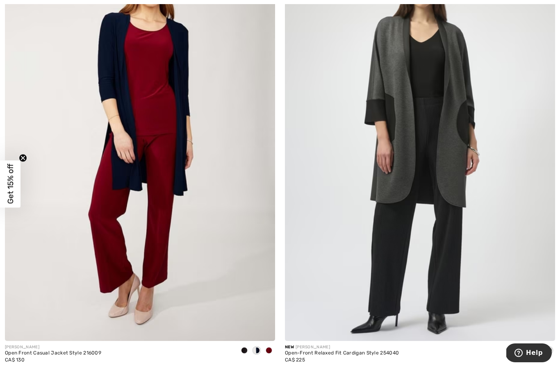
click at [150, 193] on img at bounding box center [140, 138] width 270 height 405
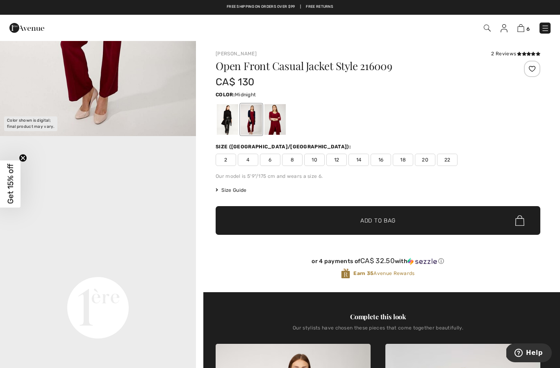
click at [231, 116] on div at bounding box center [227, 119] width 21 height 31
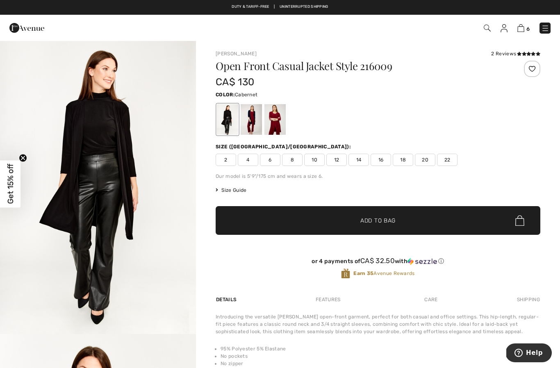
click at [278, 115] on div at bounding box center [274, 119] width 21 height 31
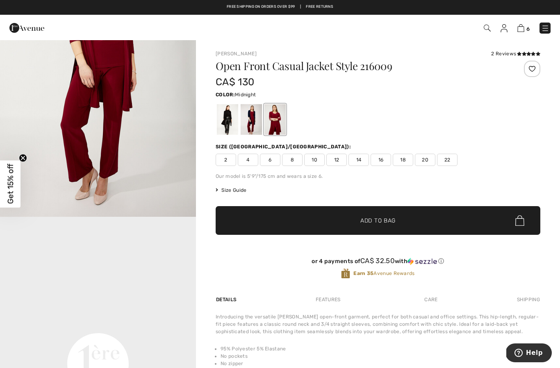
click at [252, 117] on div at bounding box center [250, 119] width 21 height 31
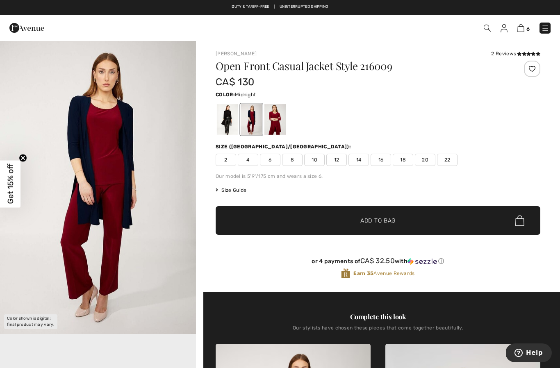
click at [533, 67] on div at bounding box center [532, 69] width 16 height 16
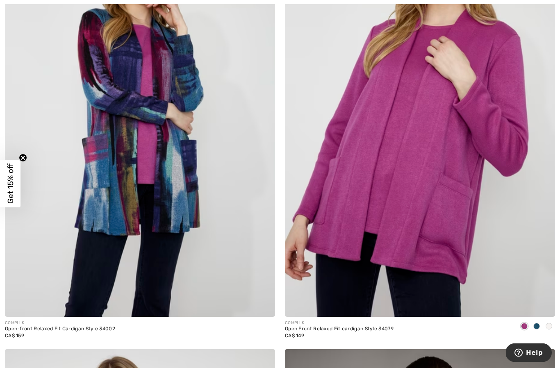
scroll to position [3350, 0]
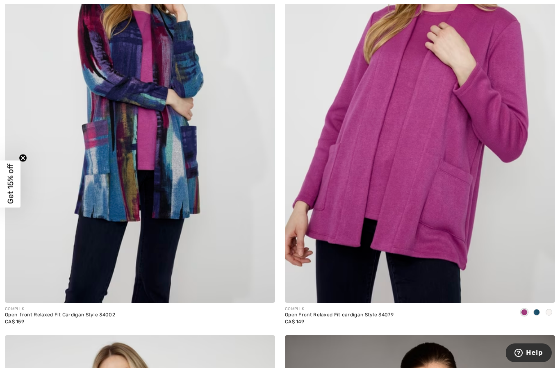
click at [547, 313] on span at bounding box center [548, 312] width 7 height 7
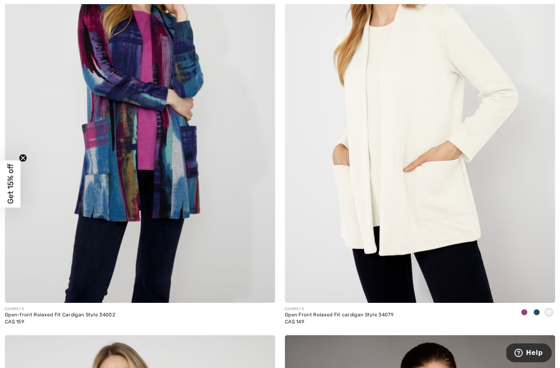
click at [535, 311] on span at bounding box center [536, 312] width 7 height 7
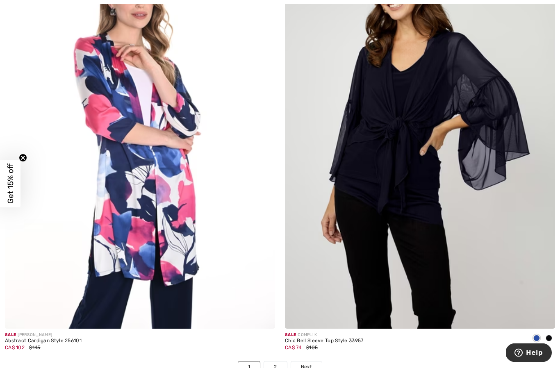
scroll to position [7803, 0]
click at [535, 335] on span at bounding box center [536, 338] width 7 height 7
click at [313, 363] on link "Next" at bounding box center [306, 366] width 31 height 11
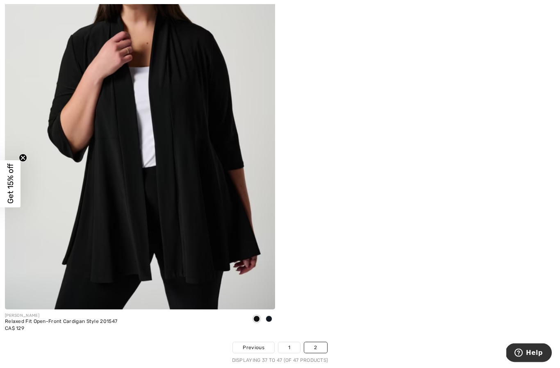
scroll to position [2384, 0]
click at [272, 320] on div at bounding box center [269, 320] width 12 height 14
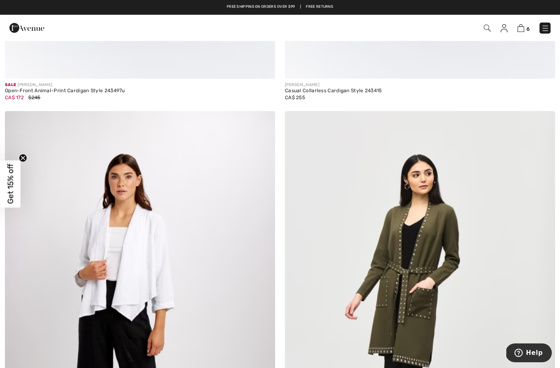
scroll to position [1287, 0]
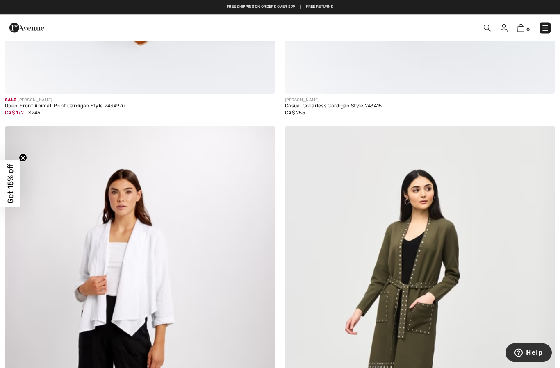
click at [520, 31] on img at bounding box center [520, 28] width 7 height 8
